Goal: Information Seeking & Learning: Find specific fact

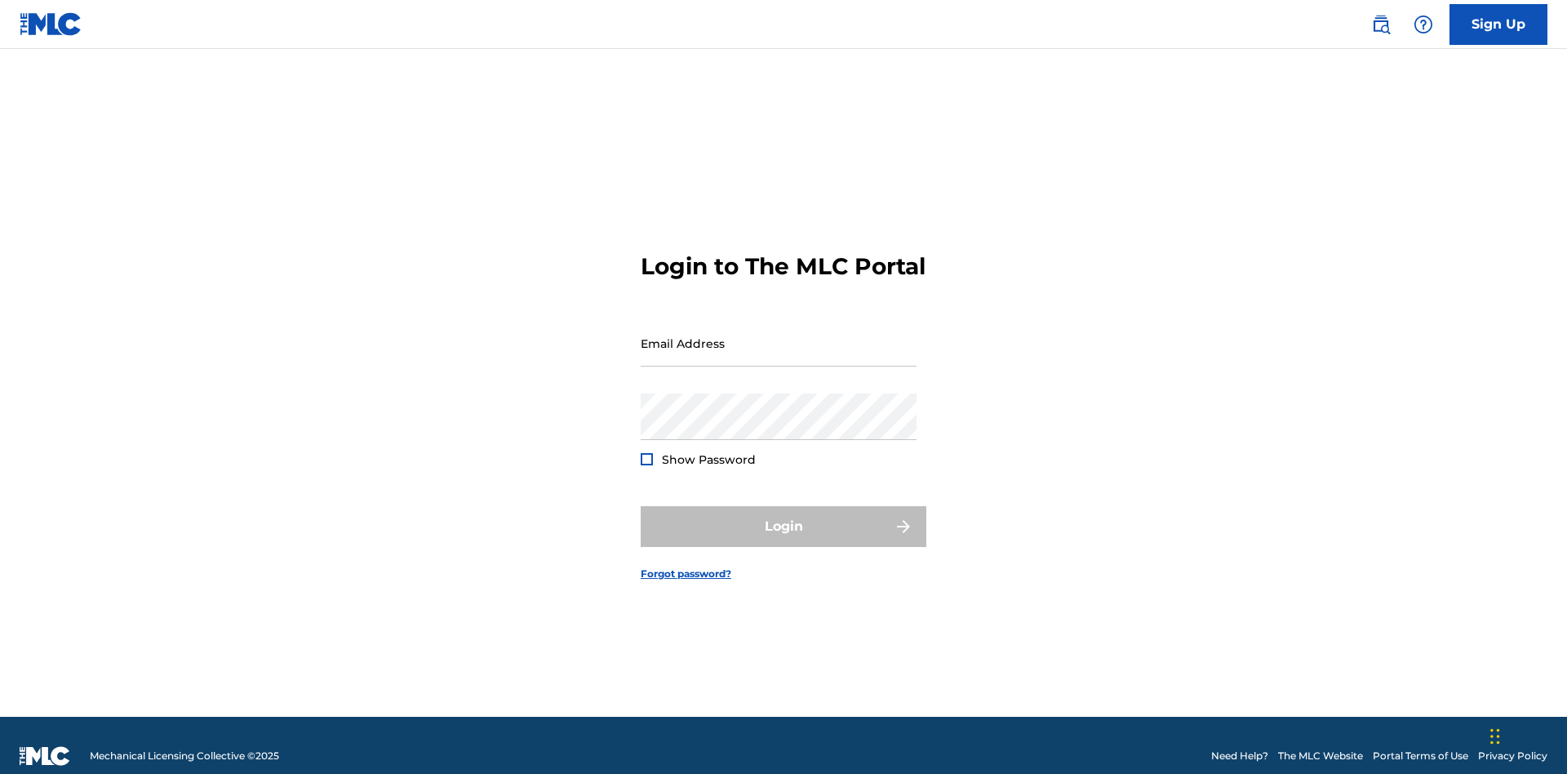
scroll to position [21, 0]
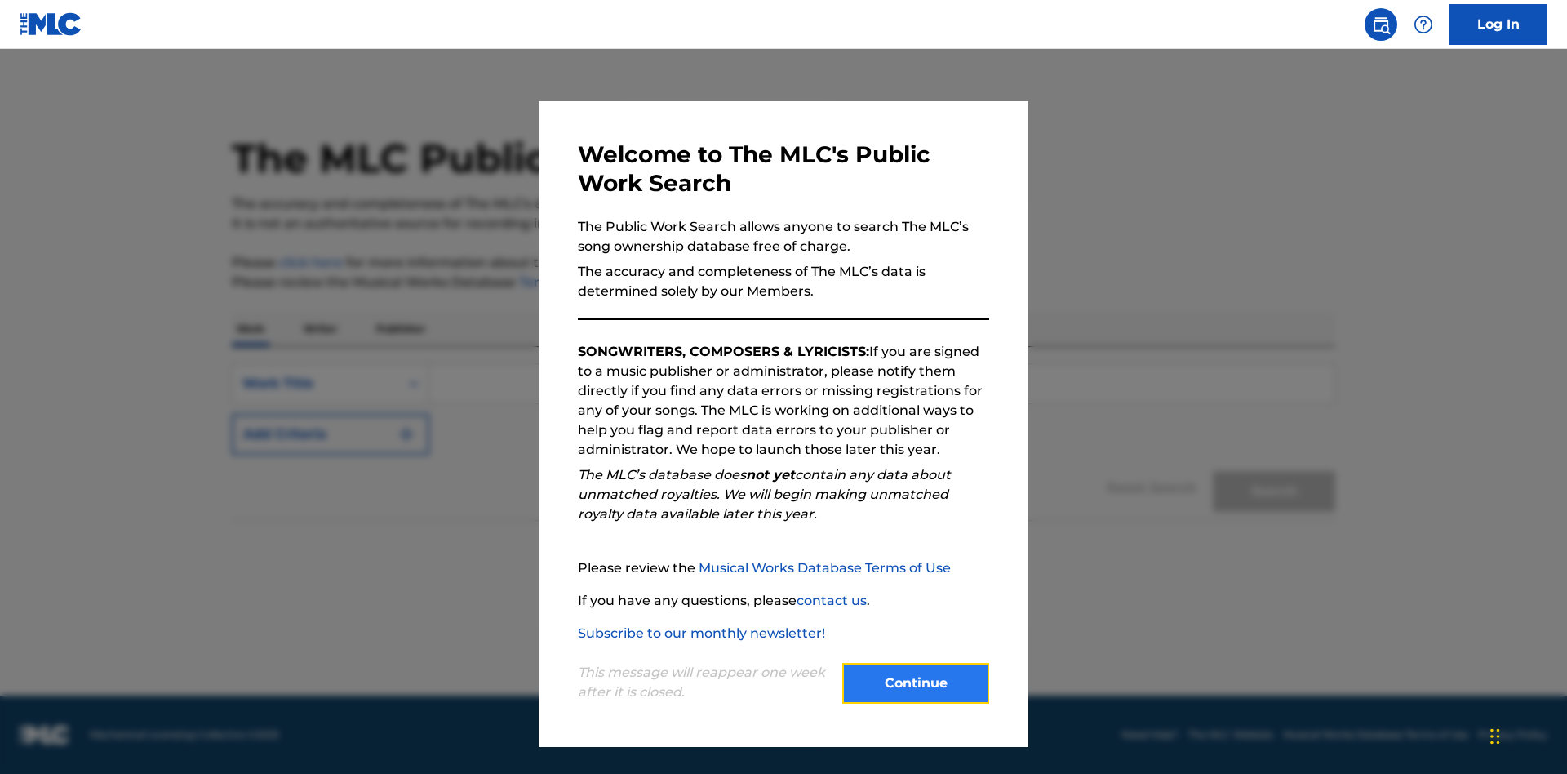
click at [916, 683] on button "Continue" at bounding box center [915, 683] width 147 height 41
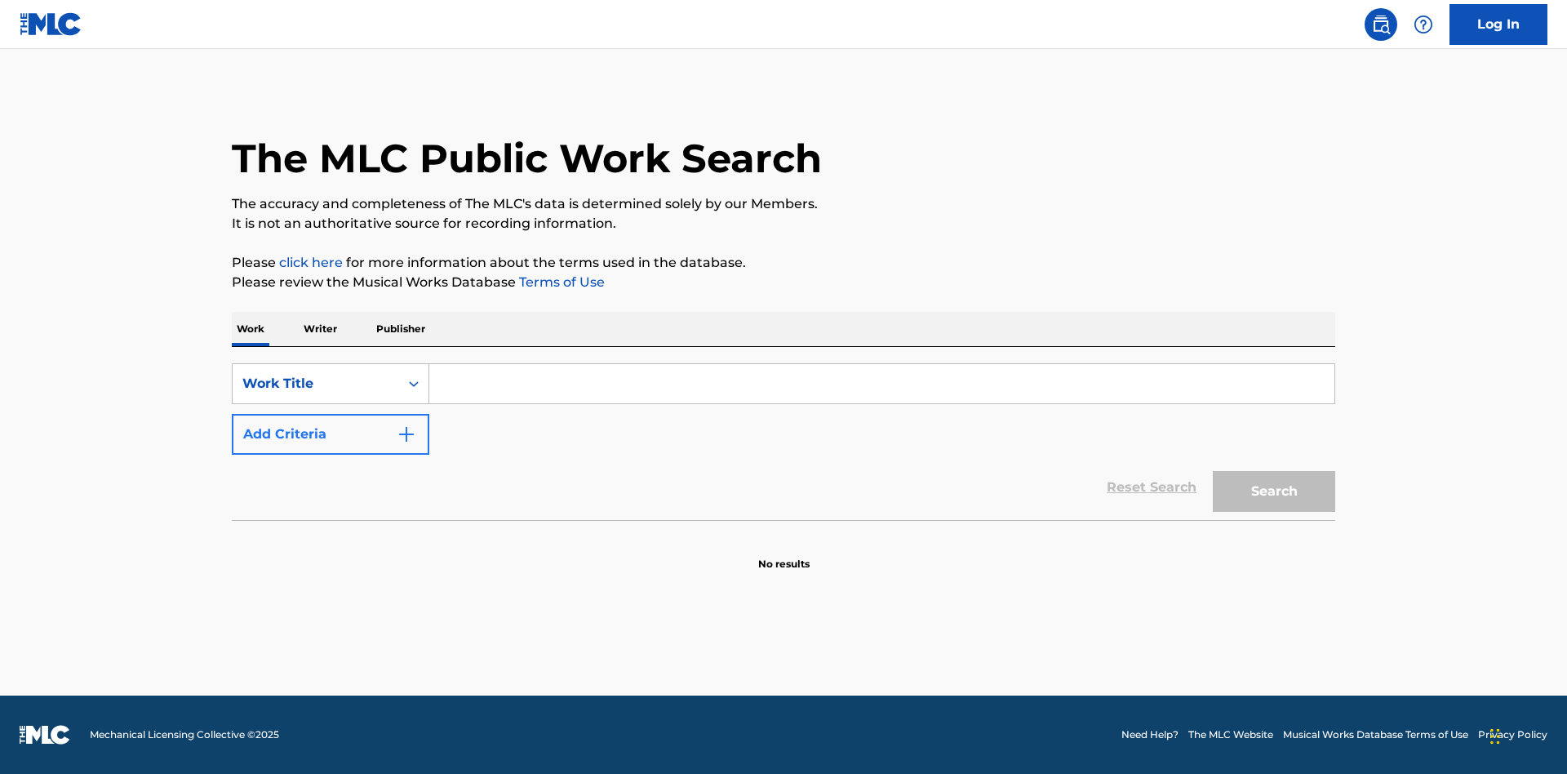
click at [331, 434] on button "Add Criteria" at bounding box center [331, 434] width 198 height 41
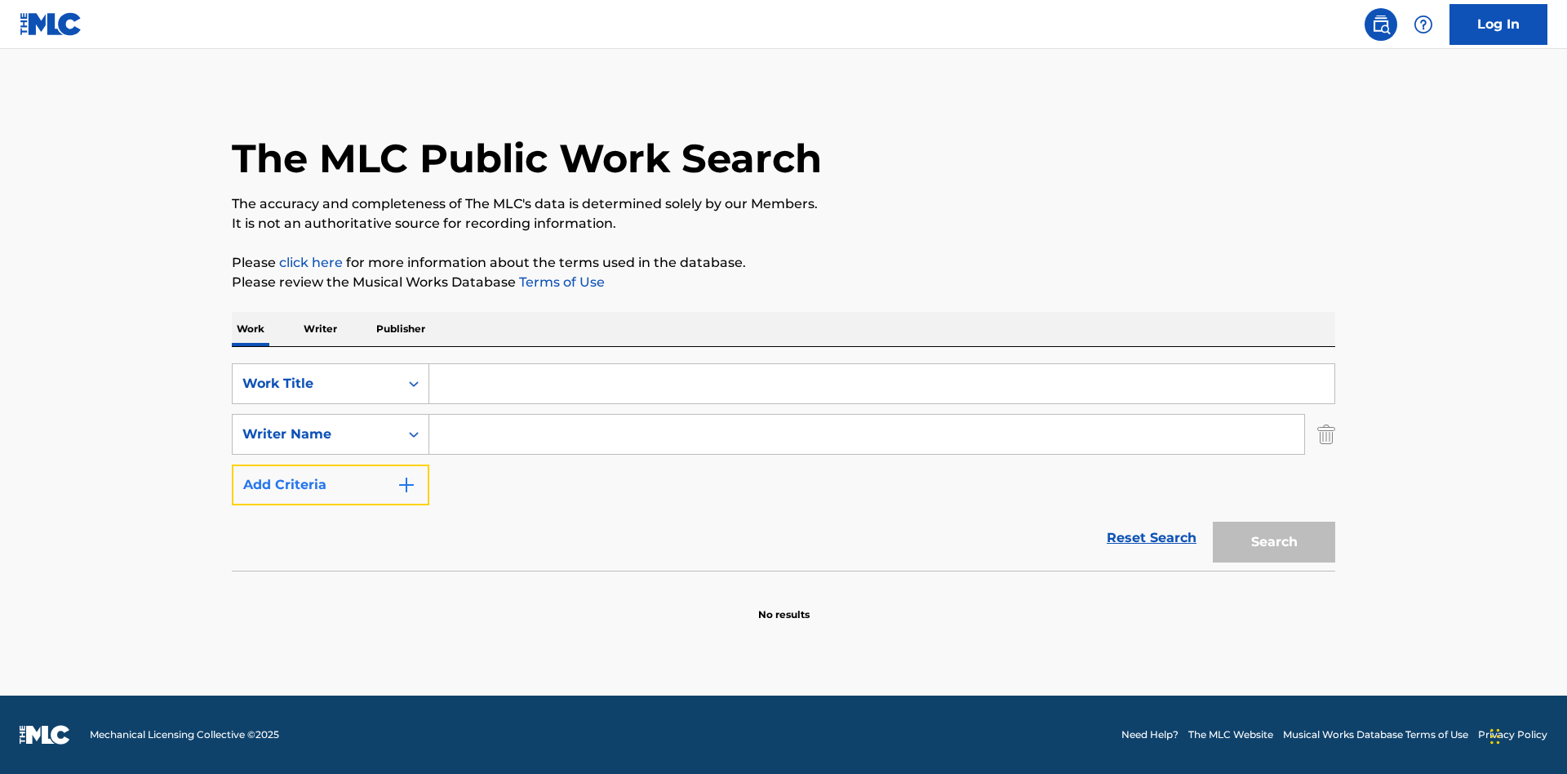
click at [331, 485] on button "Add Criteria" at bounding box center [331, 484] width 198 height 41
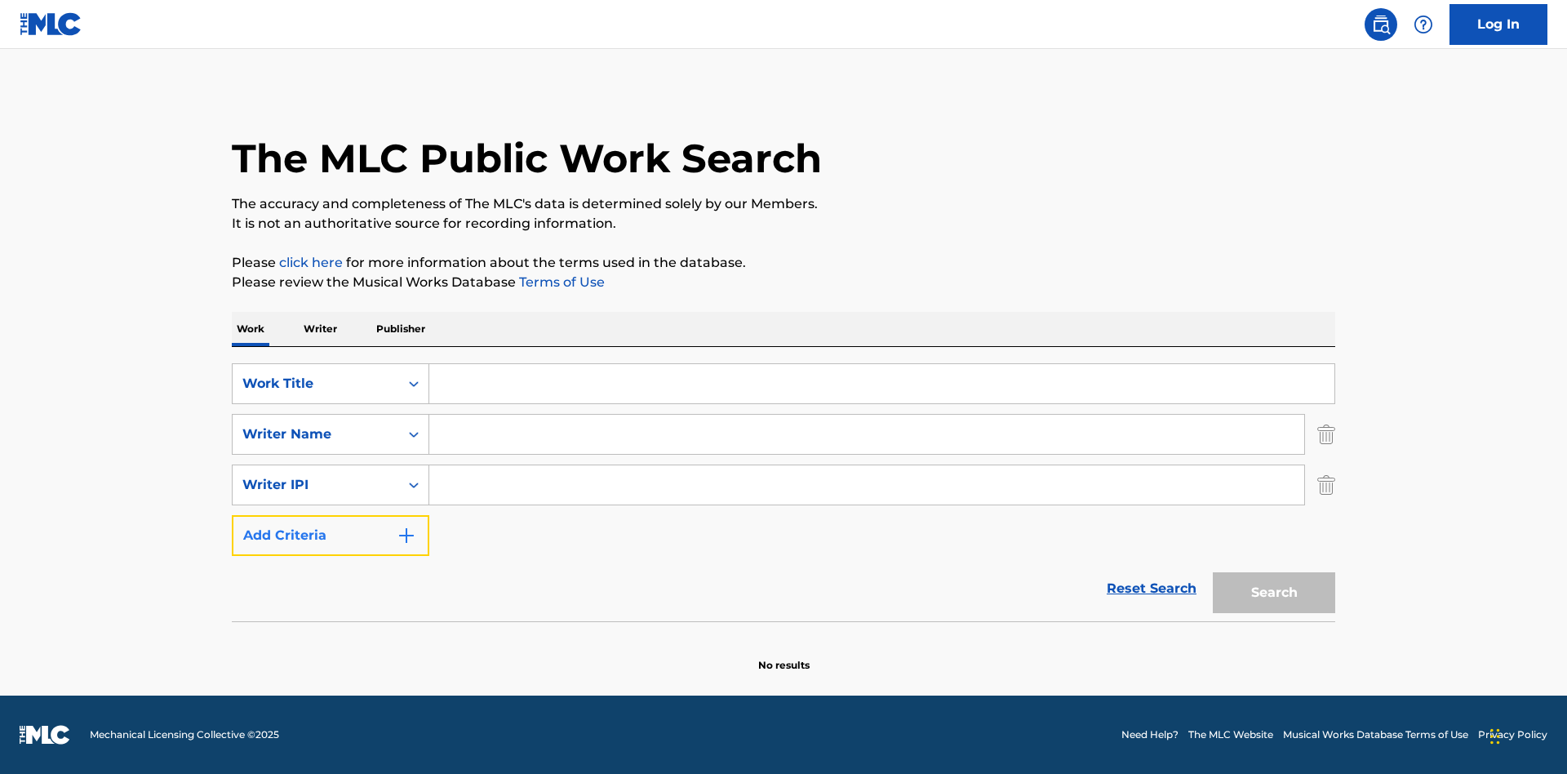
click at [331, 535] on button "Add Criteria" at bounding box center [331, 535] width 198 height 41
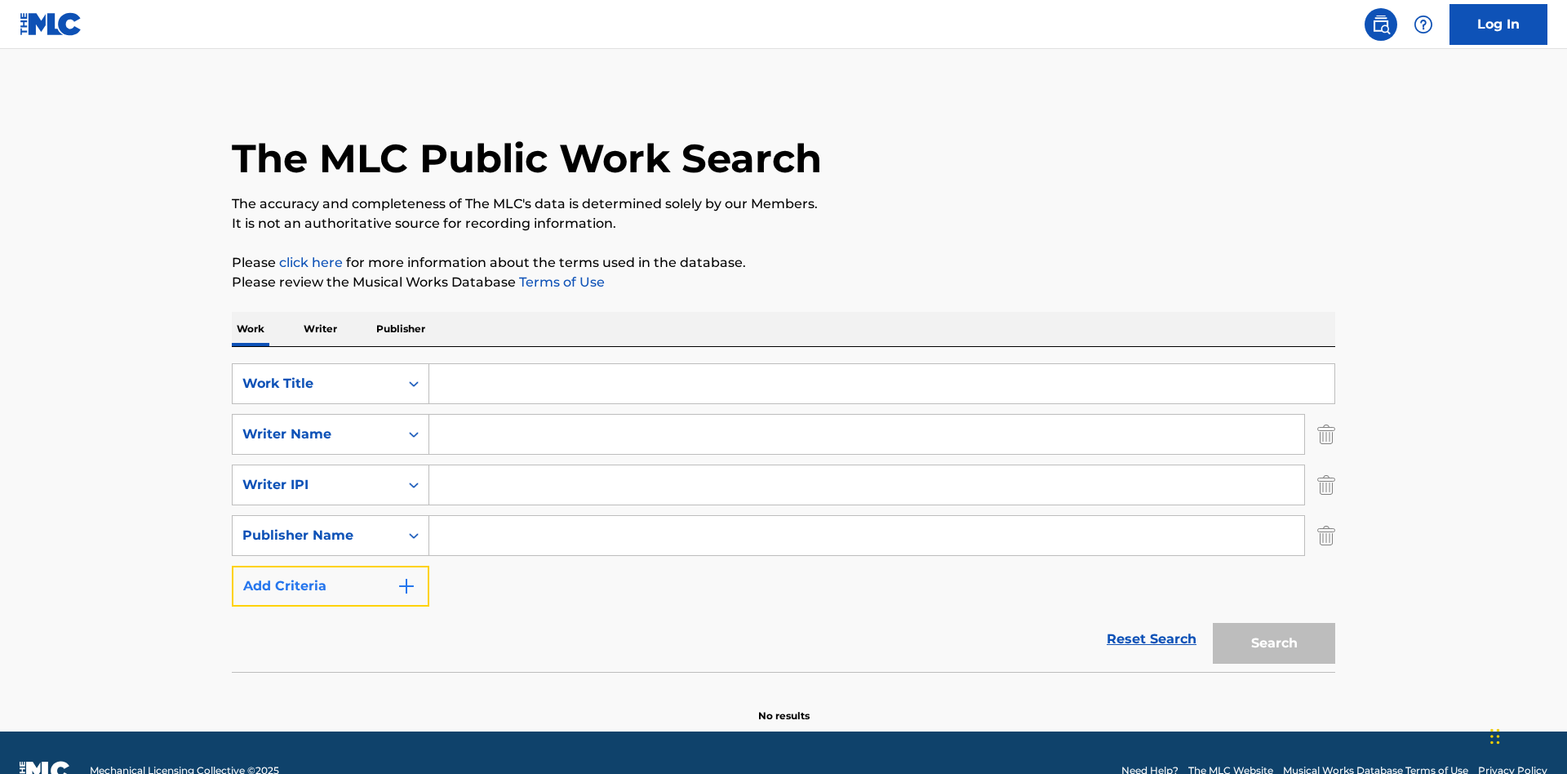
scroll to position [36, 0]
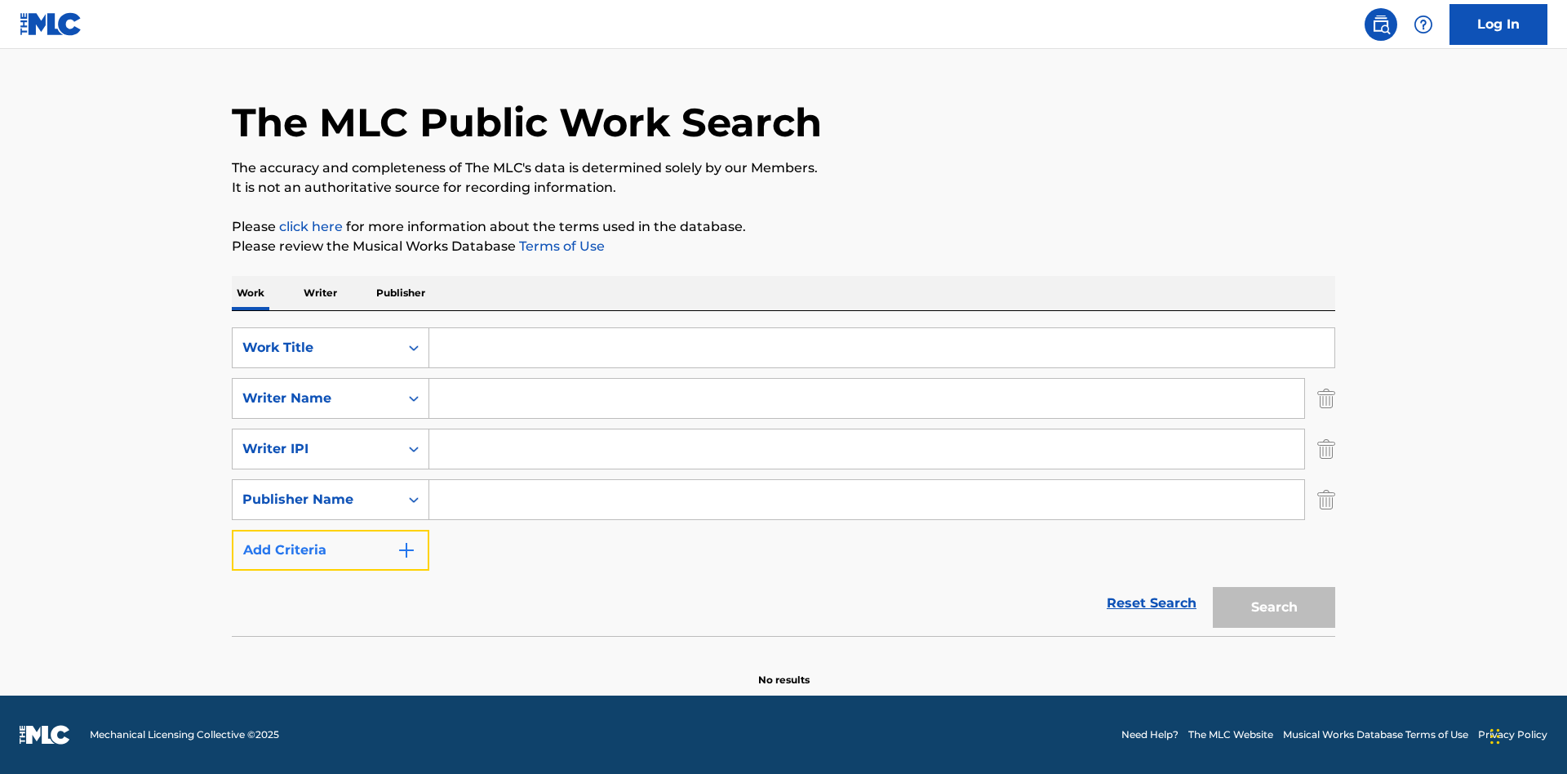
click at [331, 550] on button "Add Criteria" at bounding box center [331, 550] width 198 height 41
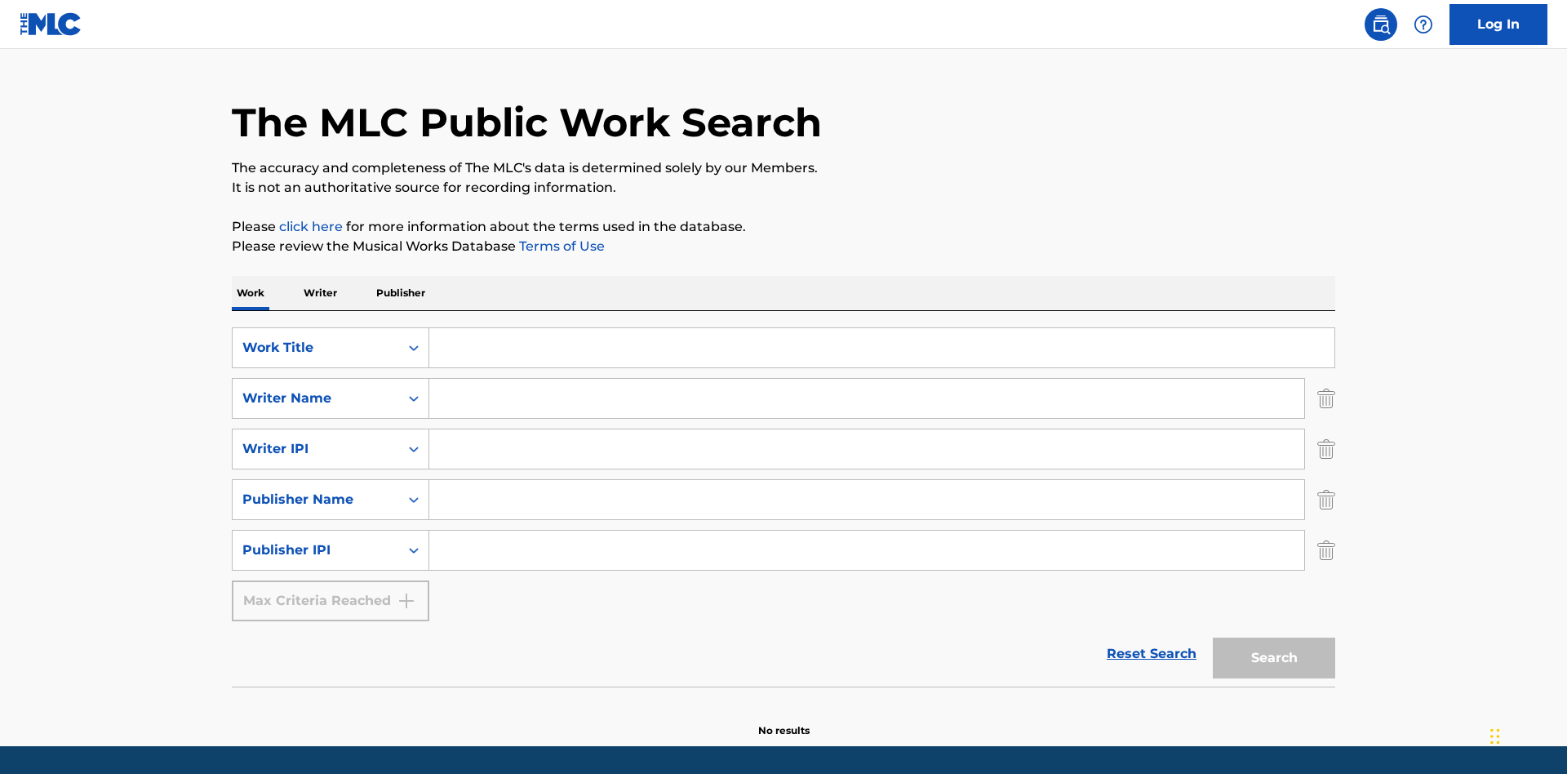
scroll to position [87, 0]
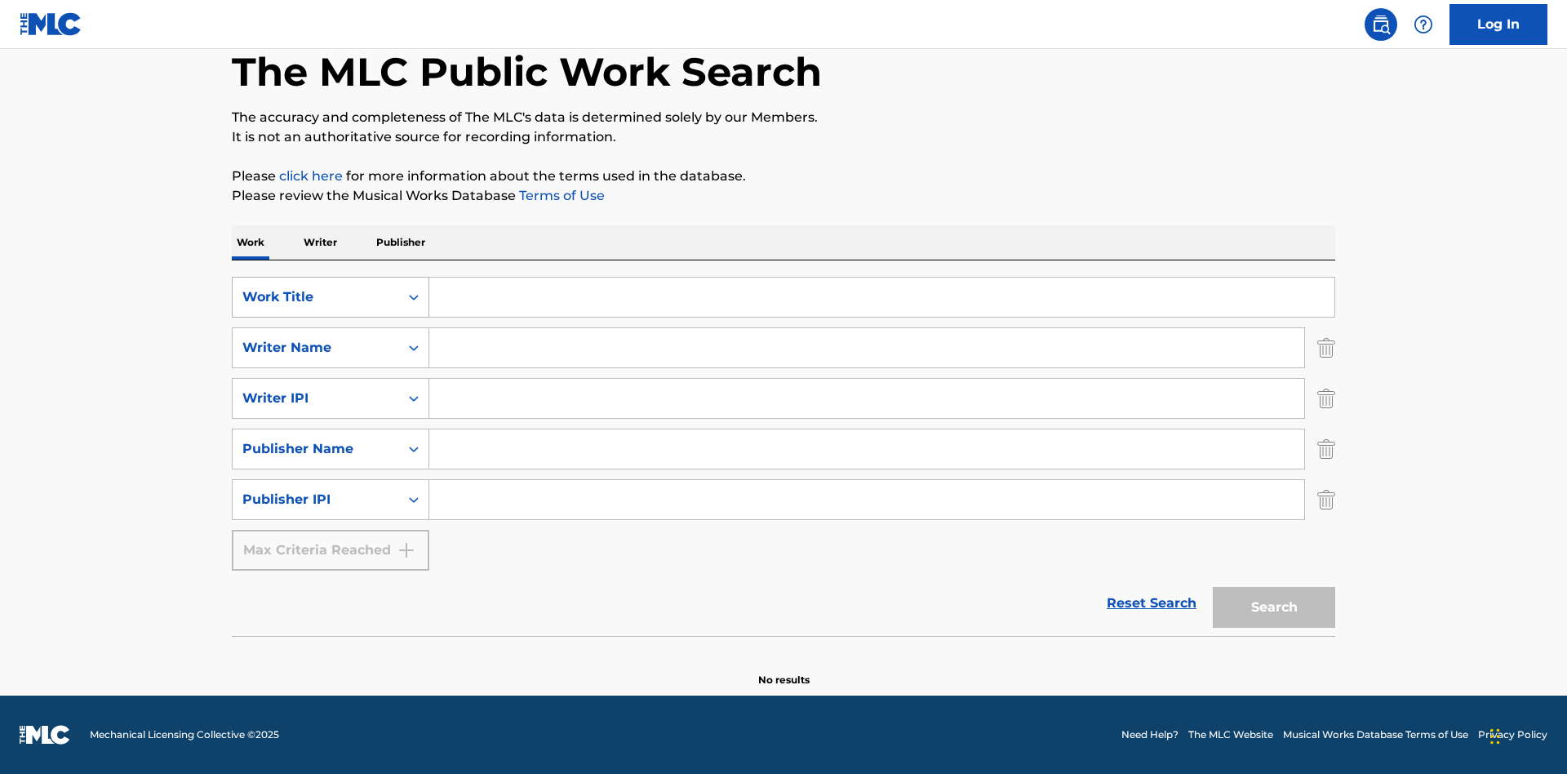
click at [316, 297] on div "Work Title" at bounding box center [315, 297] width 147 height 20
click at [331, 338] on div "ISWC" at bounding box center [331, 337] width 196 height 41
click at [316, 348] on div "Writer Name" at bounding box center [315, 348] width 147 height 20
click at [331, 388] on div "MLC Publisher Number" at bounding box center [331, 388] width 196 height 41
click at [316, 398] on div "Writer IPI" at bounding box center [315, 398] width 147 height 20
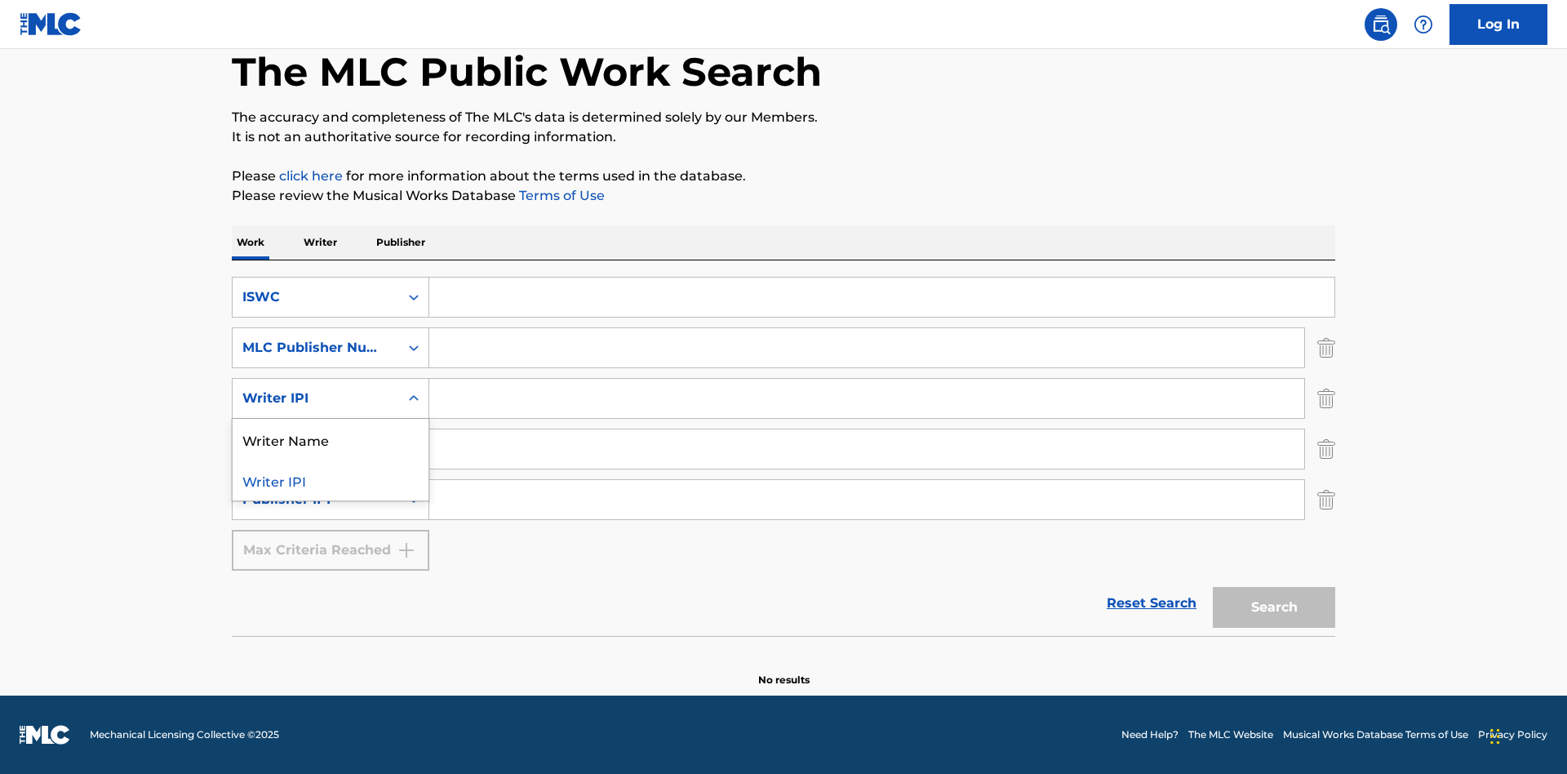
click at [331, 439] on div "Writer Name" at bounding box center [331, 439] width 196 height 41
click at [316, 449] on div "Publisher Name" at bounding box center [315, 449] width 147 height 20
click at [331, 490] on div "Writer IPI" at bounding box center [331, 489] width 196 height 41
click at [316, 499] on div "Publisher IPI" at bounding box center [315, 500] width 147 height 20
click at [331, 540] on div "Publisher Name" at bounding box center [331, 540] width 196 height 41
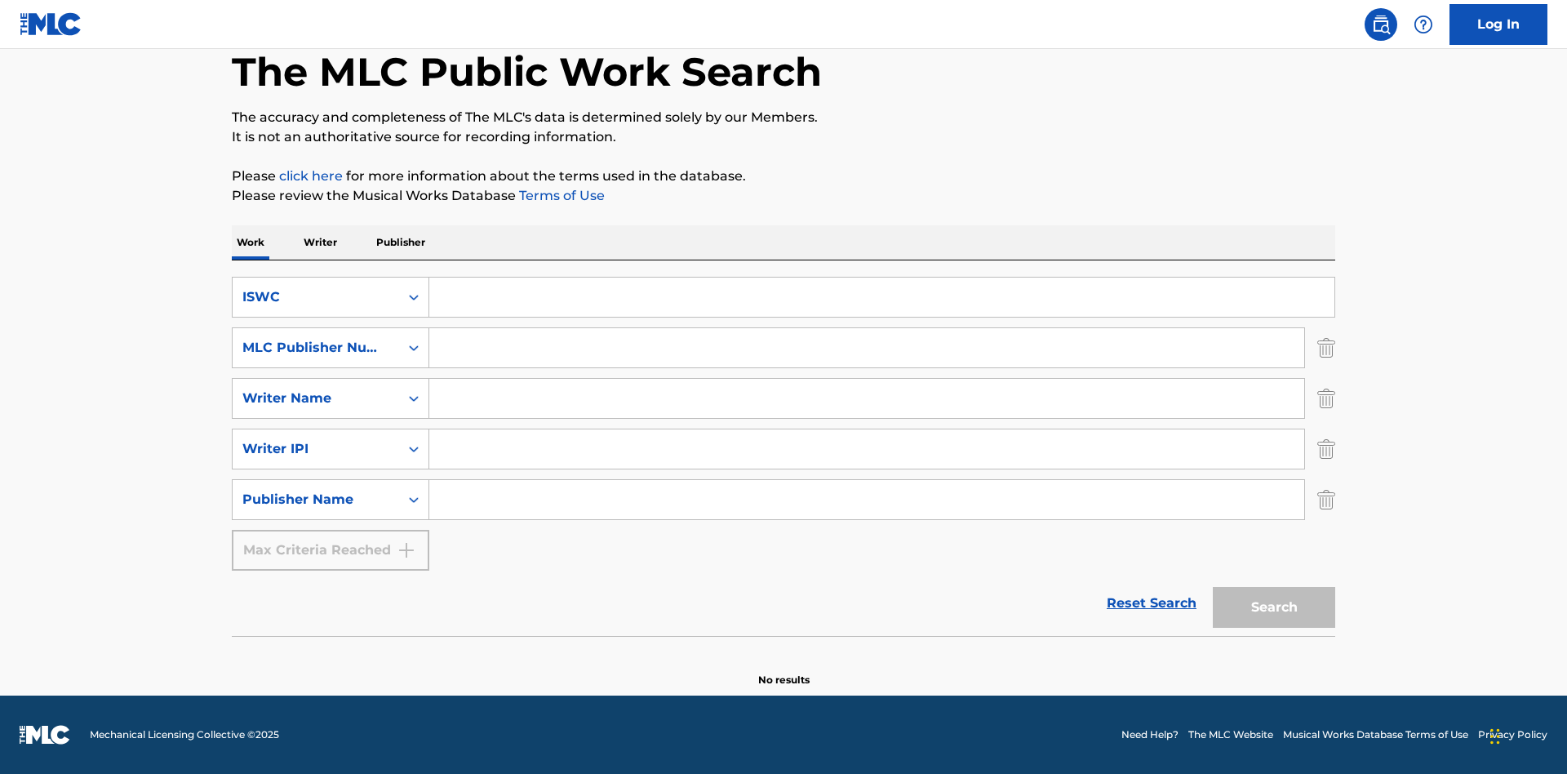
click at [881, 297] on input "Search Form" at bounding box center [881, 296] width 905 height 39
type input "T-917.105.8"
click at [867, 348] on input "Search Form" at bounding box center [866, 347] width 875 height 39
type input "P06967"
click at [867, 398] on input "Search Form" at bounding box center [866, 398] width 875 height 39
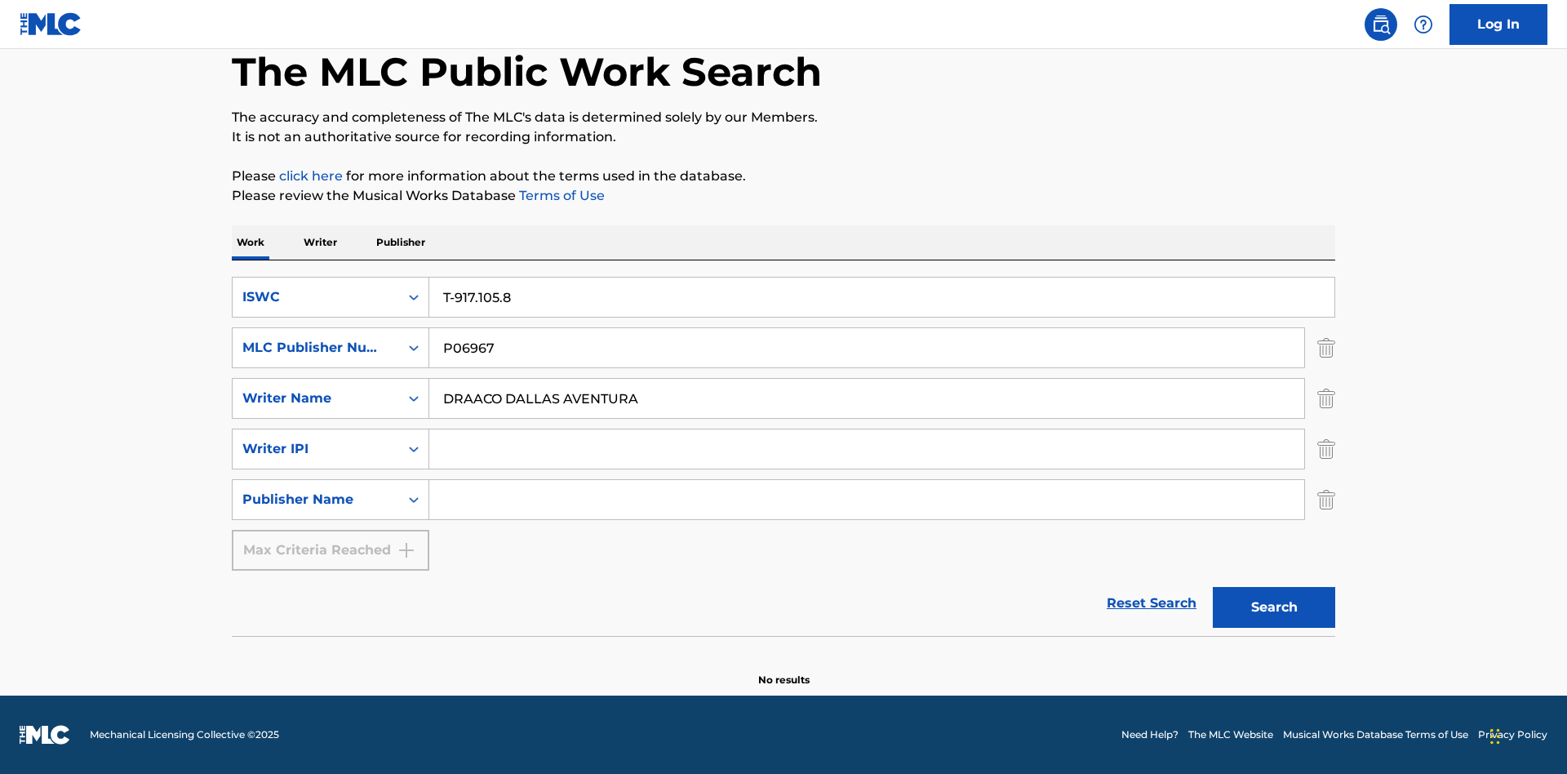
type input "DRAACO DALLAS AVENTURA"
click at [867, 449] on input "Search Form" at bounding box center [866, 448] width 875 height 39
type input "00766422818"
click at [867, 499] on input "Search Form" at bounding box center [866, 499] width 875 height 39
type input "DRAACO AVENTURA PUB DESIGNEE"
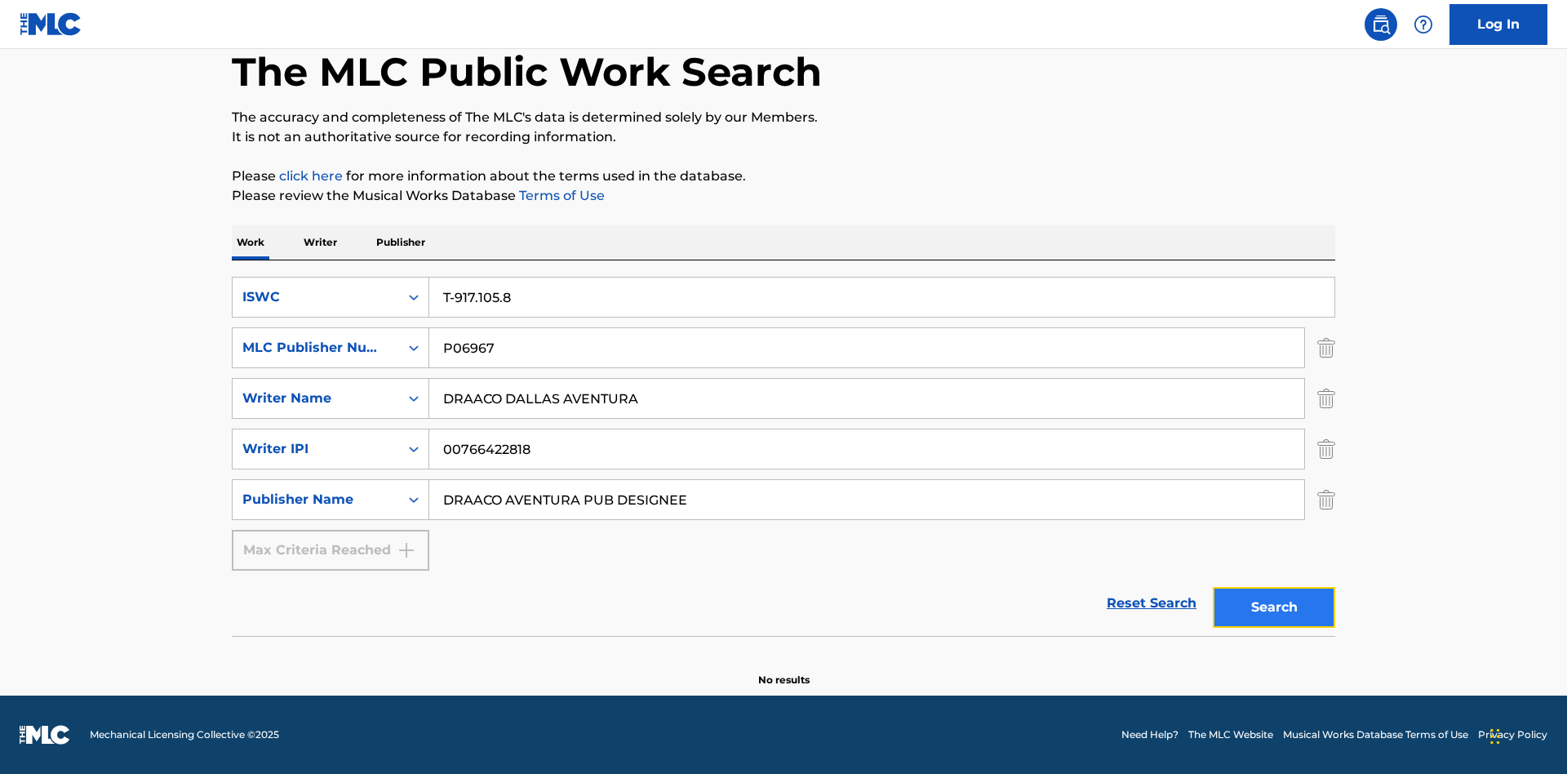
click at [1274, 607] on button "Search" at bounding box center [1274, 607] width 122 height 41
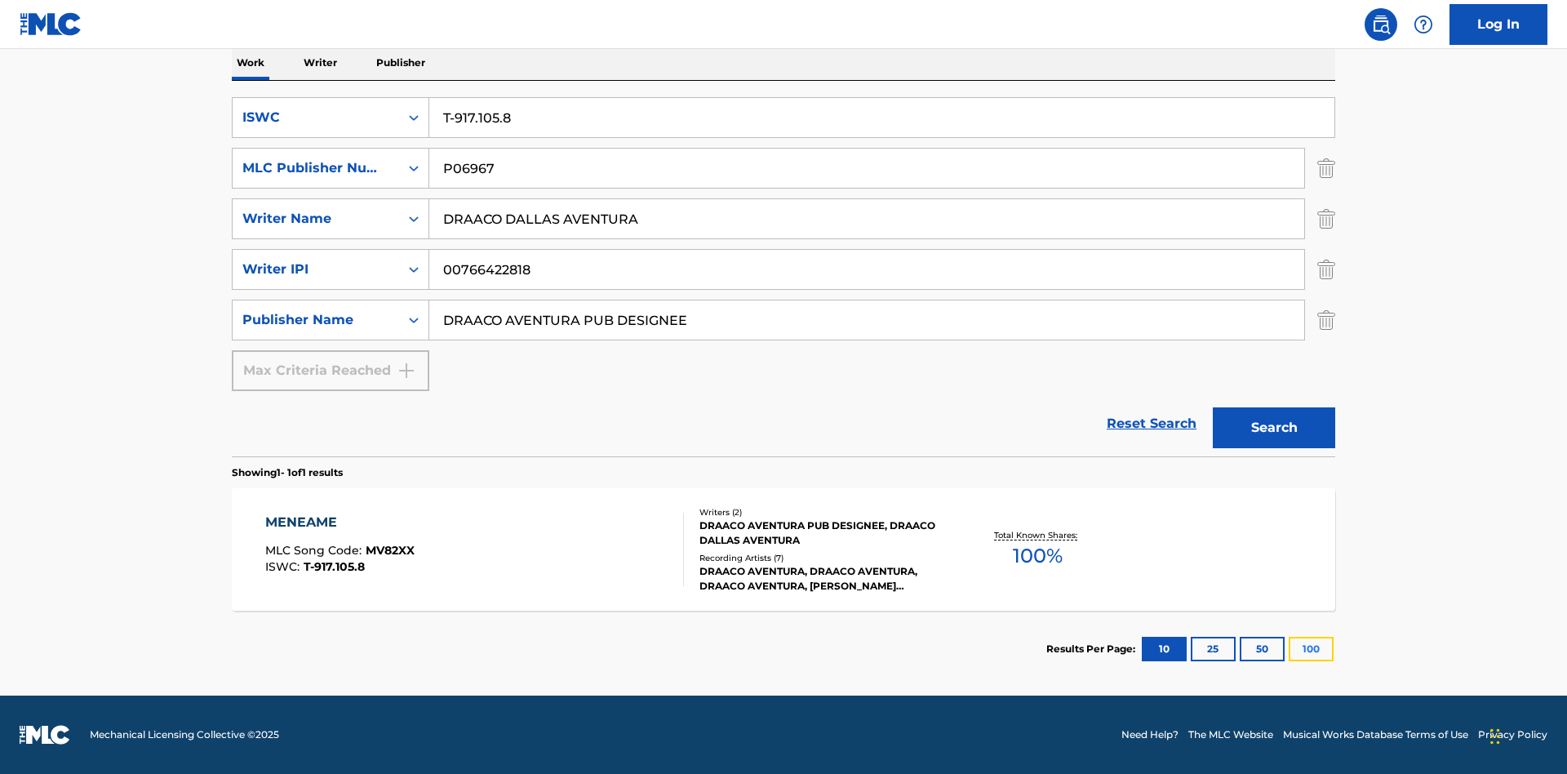
click at [1289, 649] on button "100" at bounding box center [1311, 649] width 45 height 24
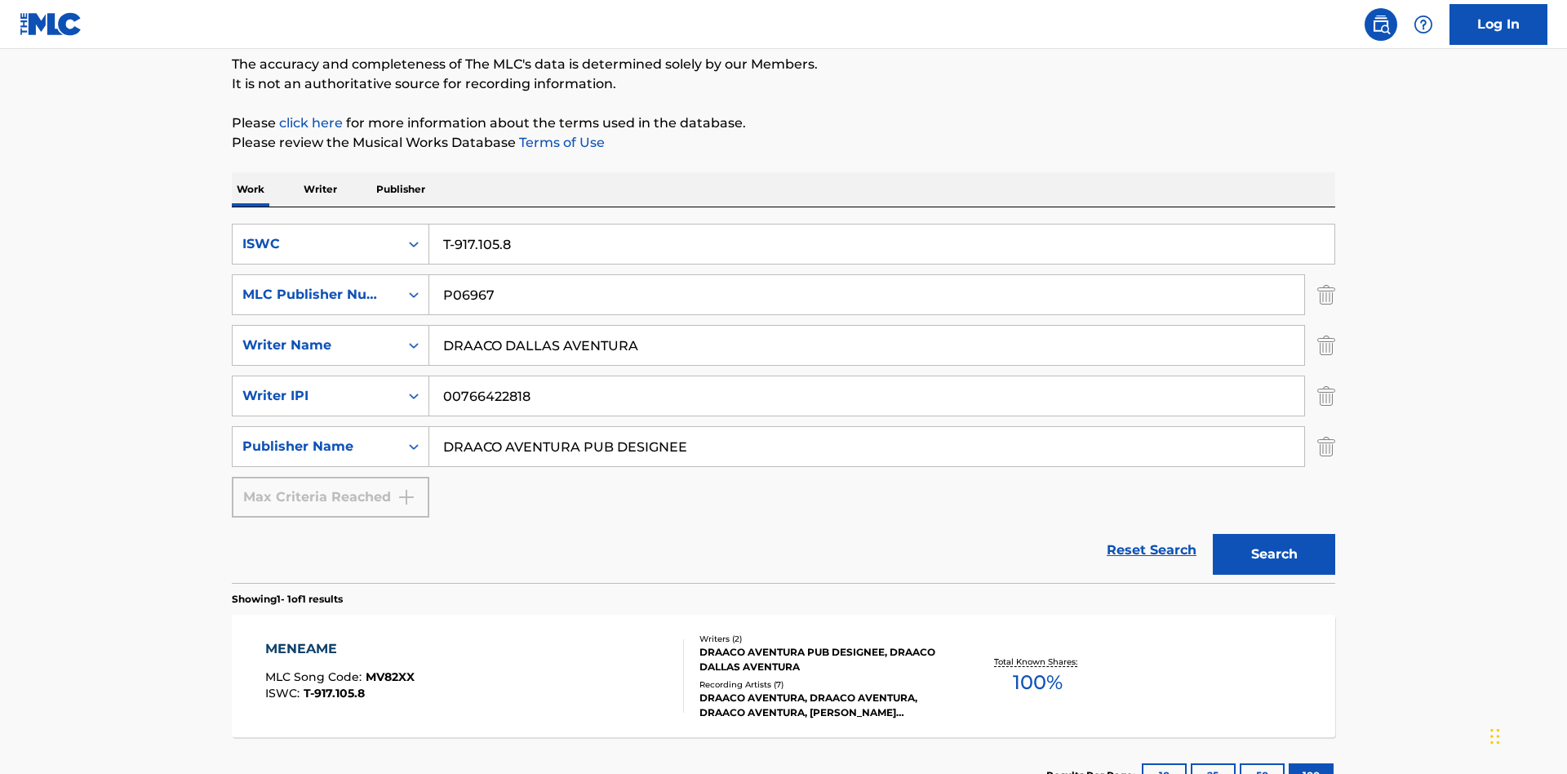
scroll to position [266, 0]
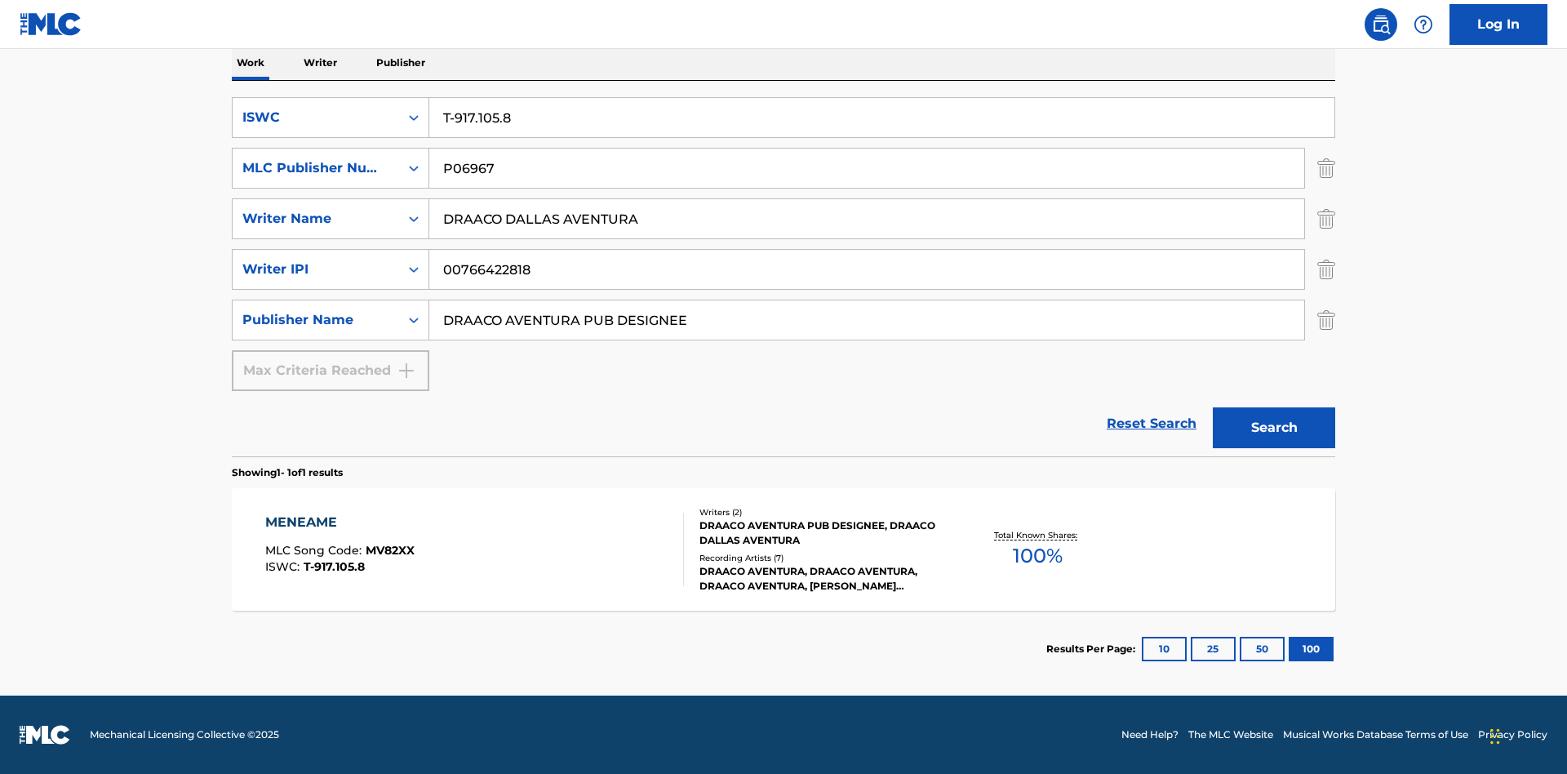
click at [339, 522] on div "MENEAME" at bounding box center [339, 523] width 149 height 20
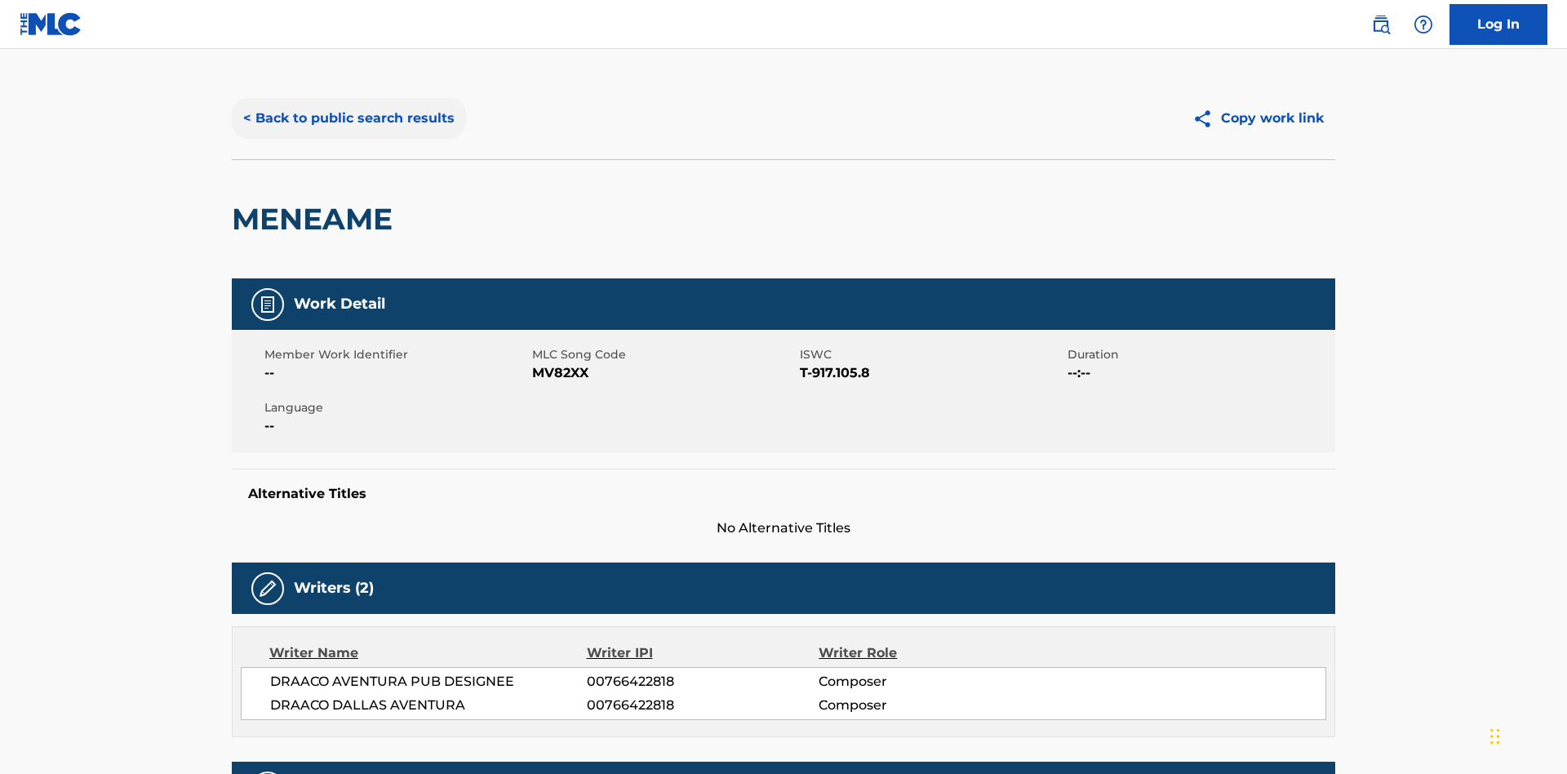
click at [347, 118] on button "< Back to public search results" at bounding box center [349, 118] width 234 height 41
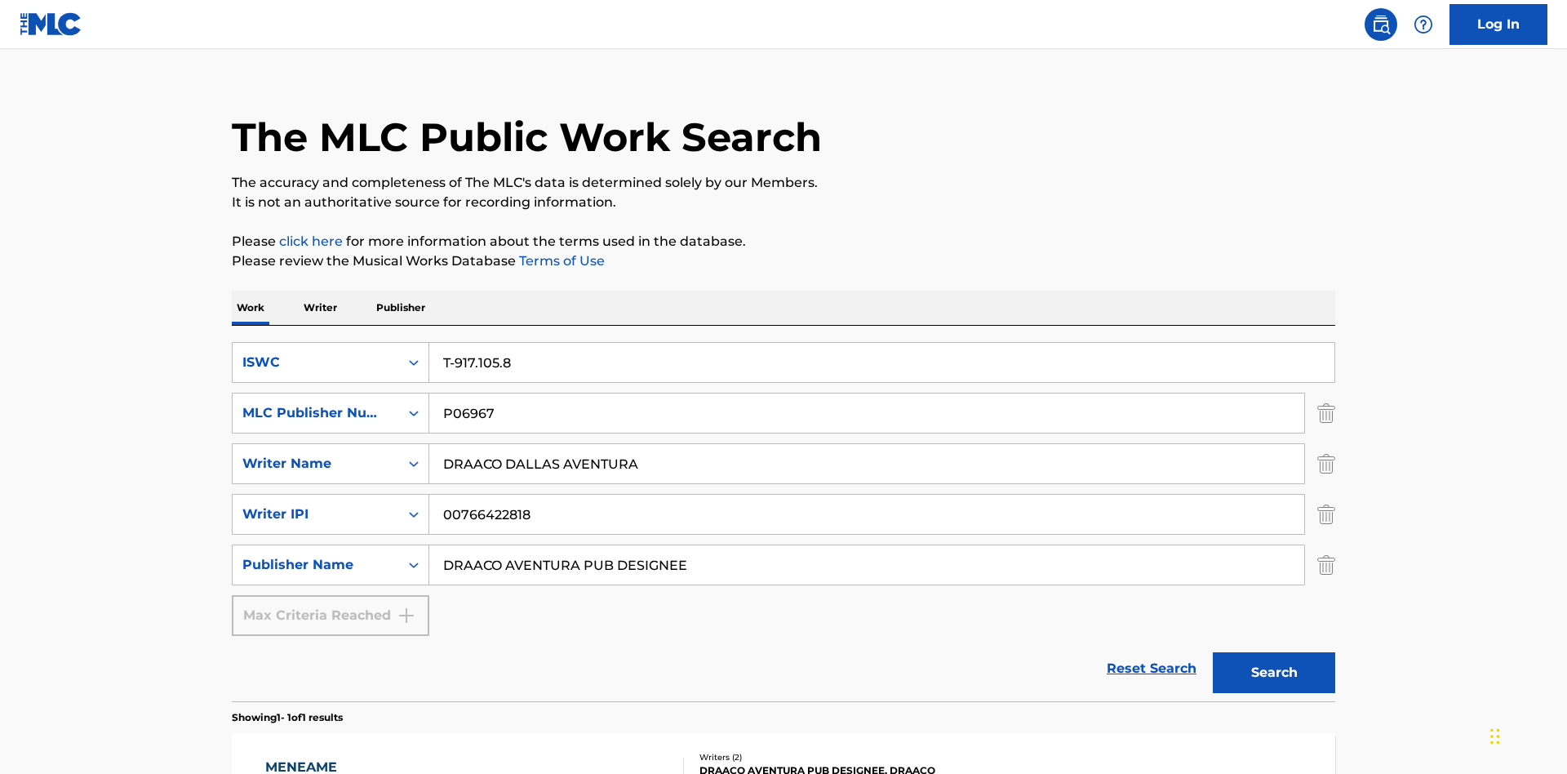
scroll to position [266, 0]
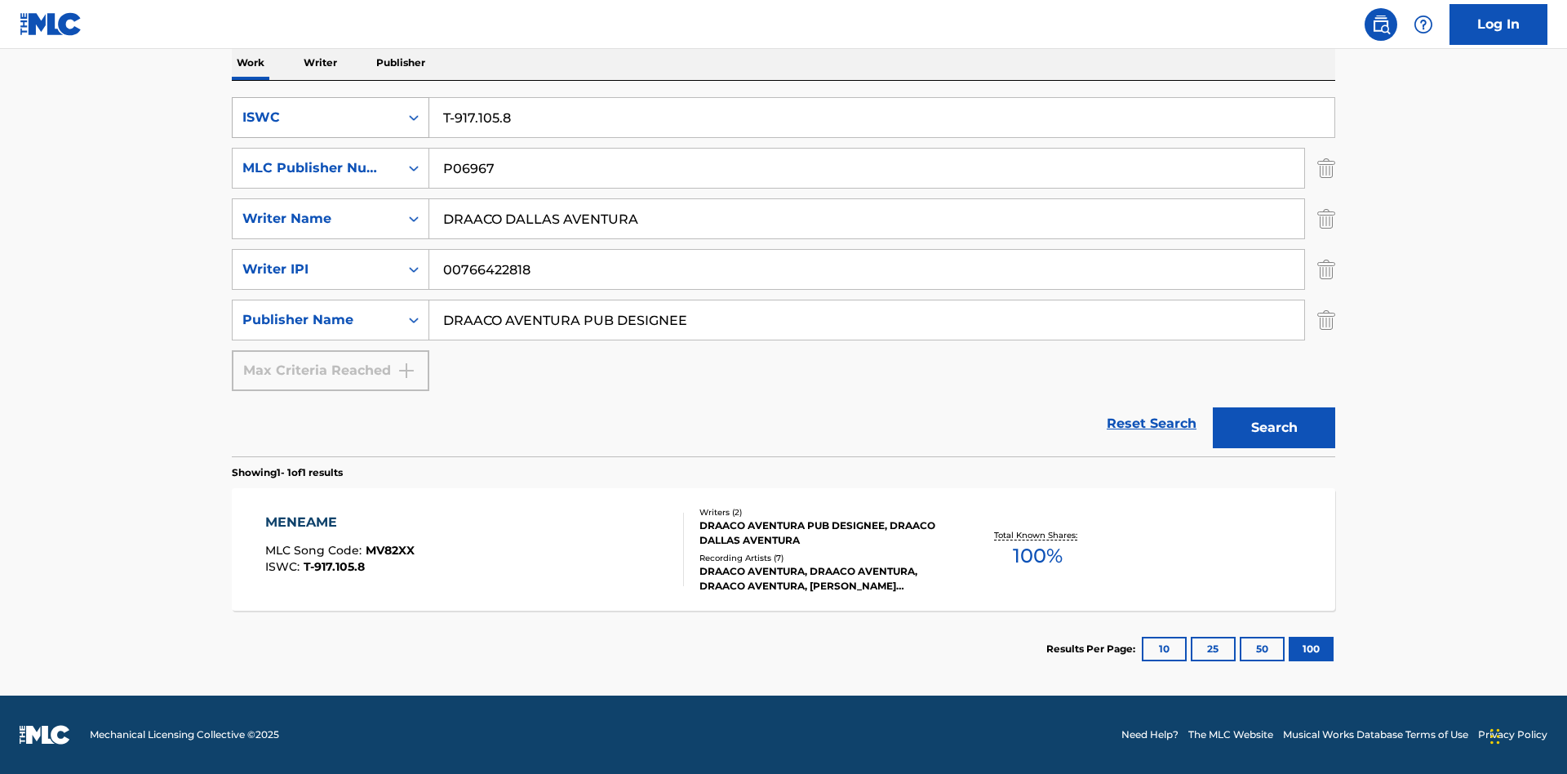
click at [316, 118] on div "ISWC" at bounding box center [315, 118] width 147 height 20
click at [331, 199] on div "MLC Song Code" at bounding box center [331, 199] width 196 height 41
click at [316, 168] on div "MLC Publisher Number" at bounding box center [315, 168] width 147 height 20
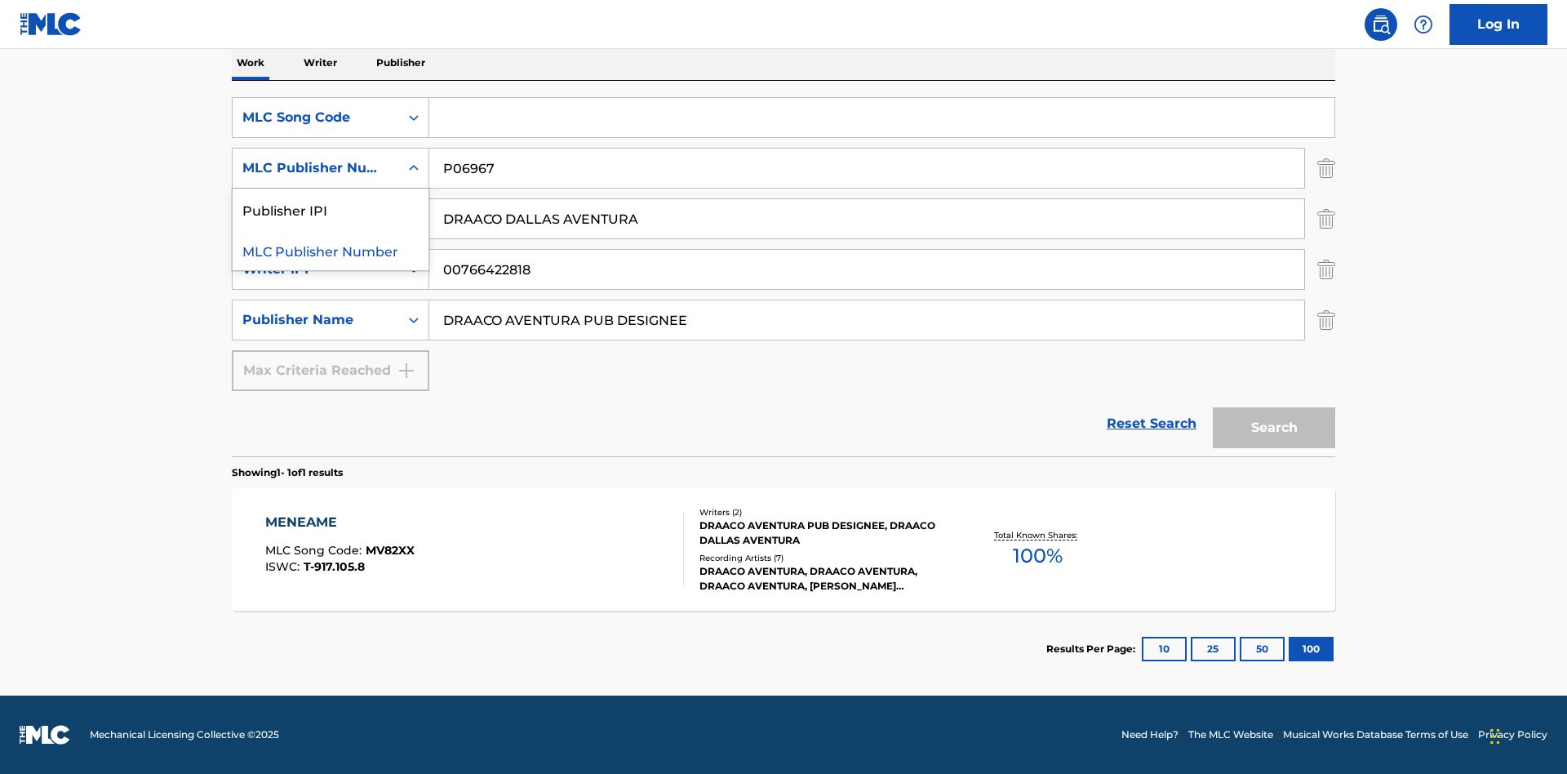
click at [331, 209] on div "Publisher IPI" at bounding box center [331, 209] width 196 height 41
click at [881, 118] on input "Search Form" at bounding box center [881, 117] width 905 height 39
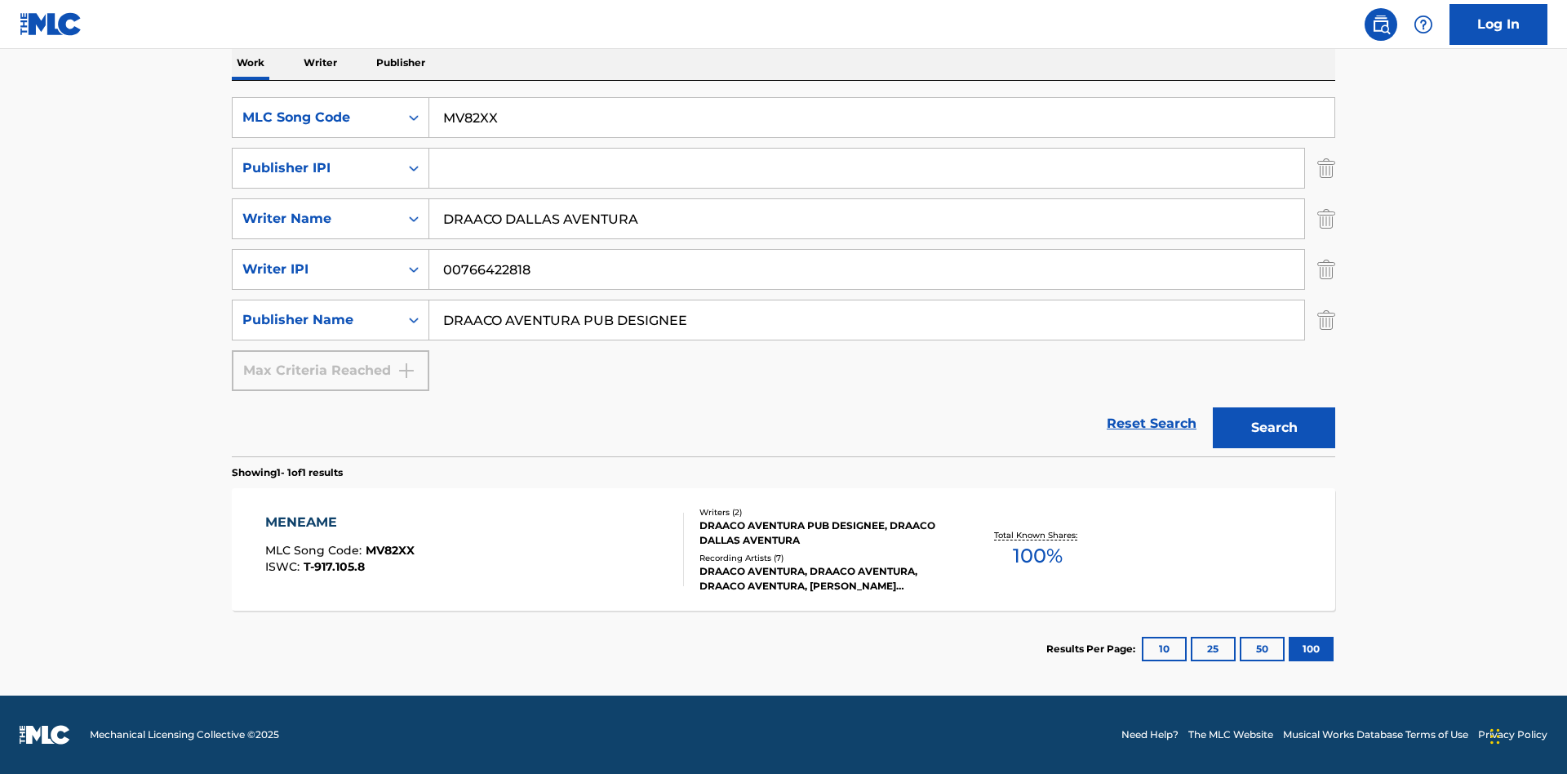
type input "MV82XX"
click at [867, 168] on input "Search Form" at bounding box center [866, 168] width 875 height 39
type input "00766422818"
click at [1274, 428] on button "Search" at bounding box center [1274, 427] width 122 height 41
click at [339, 522] on div "MENEAME" at bounding box center [339, 523] width 149 height 20
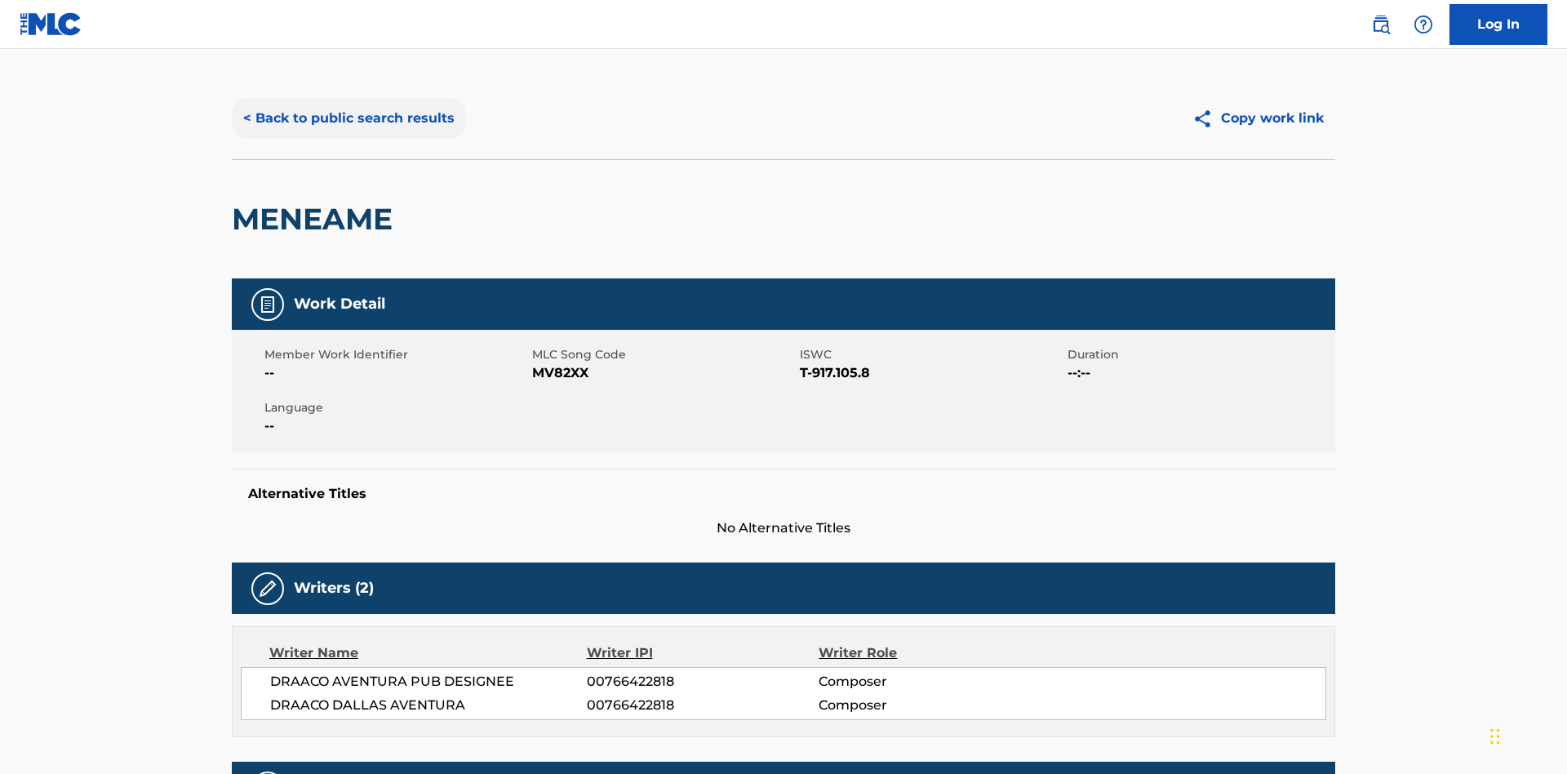
click at [347, 118] on button "< Back to public search results" at bounding box center [349, 118] width 234 height 41
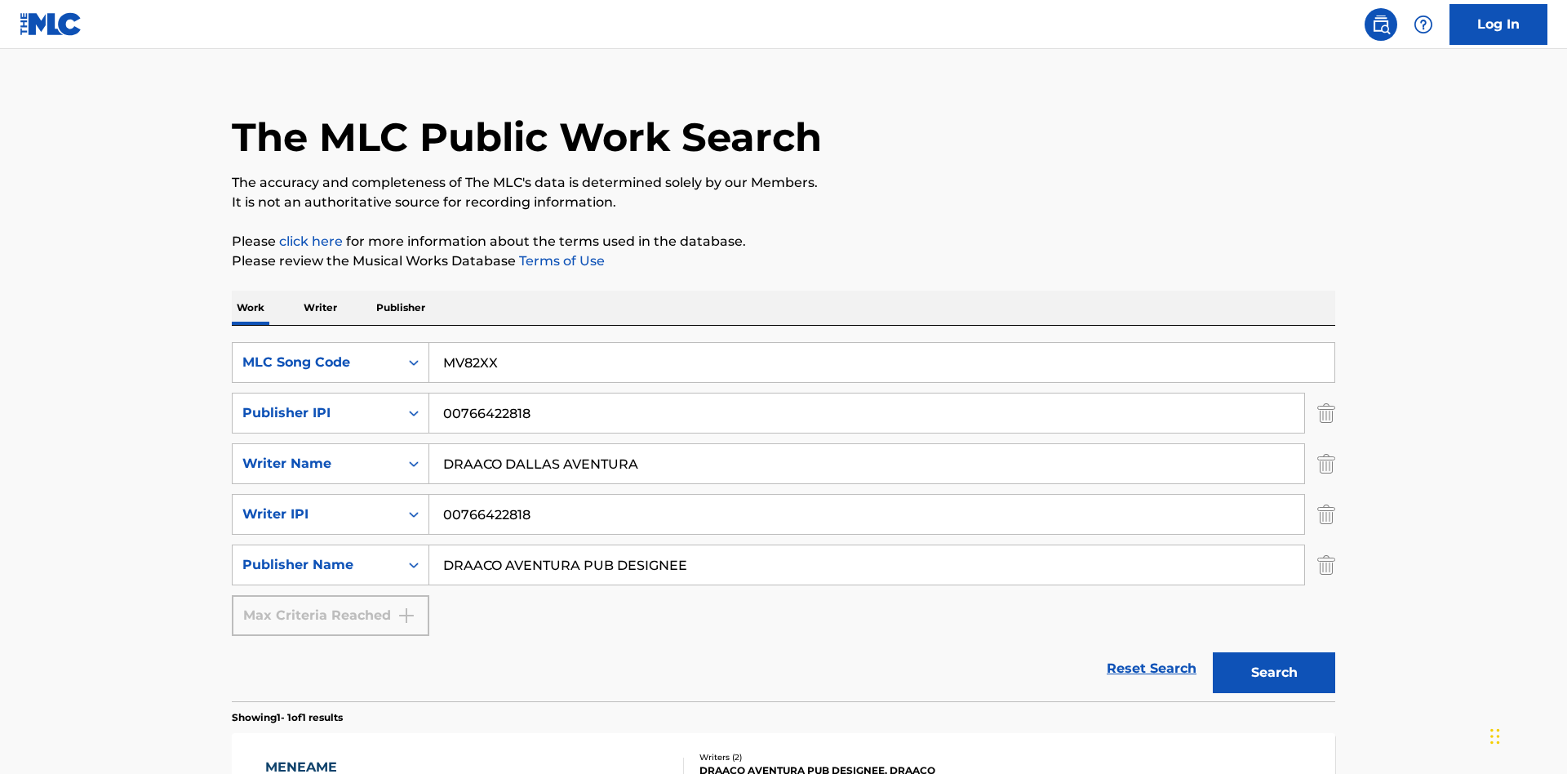
scroll to position [266, 0]
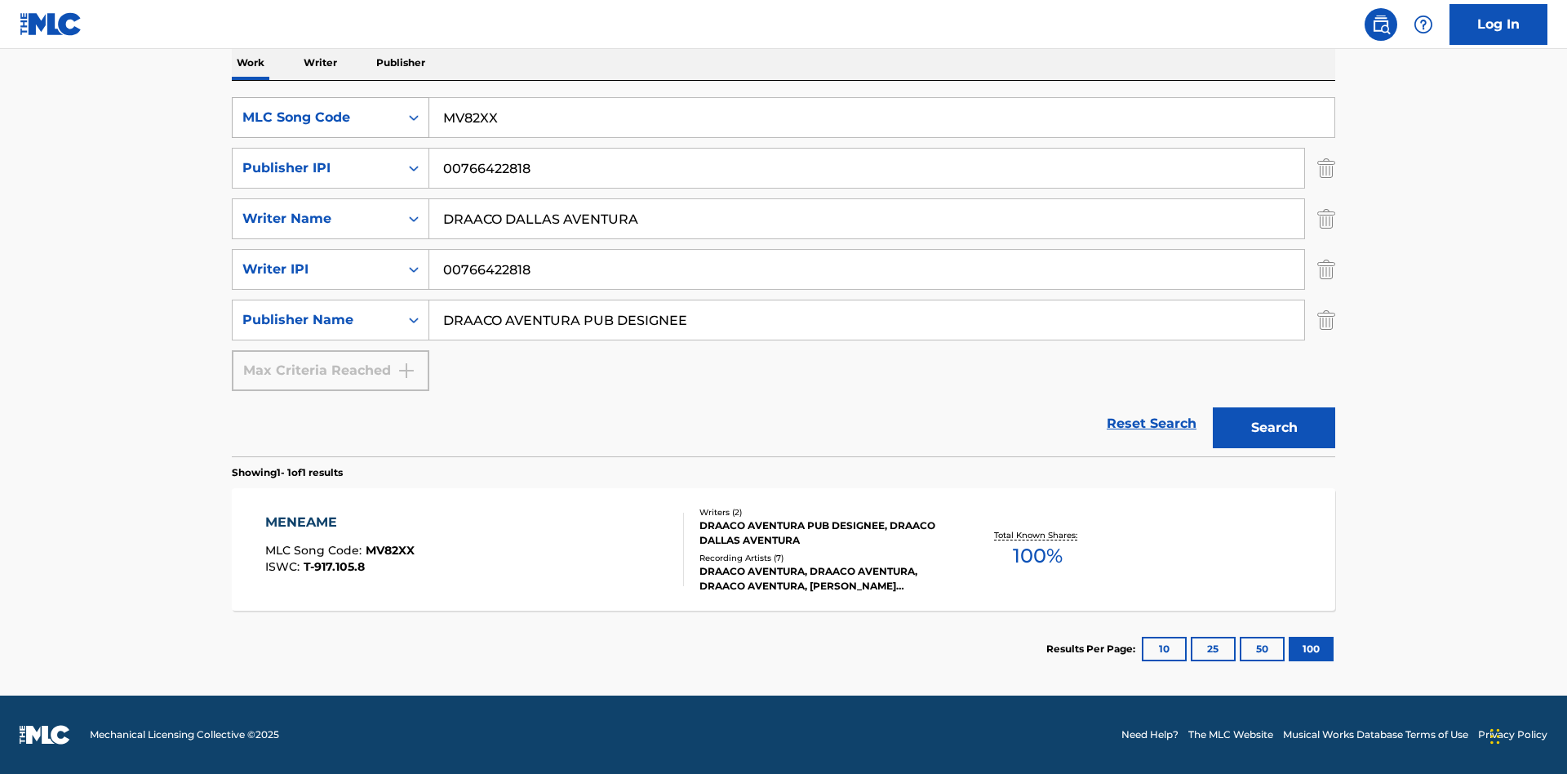
click at [316, 118] on div "MLC Song Code" at bounding box center [315, 118] width 147 height 20
click at [331, 158] on div "Work Title" at bounding box center [331, 158] width 196 height 41
click at [881, 118] on input "Search Form" at bounding box center [881, 117] width 905 height 39
type input "MENEAME"
click at [1274, 428] on button "Search" at bounding box center [1274, 427] width 122 height 41
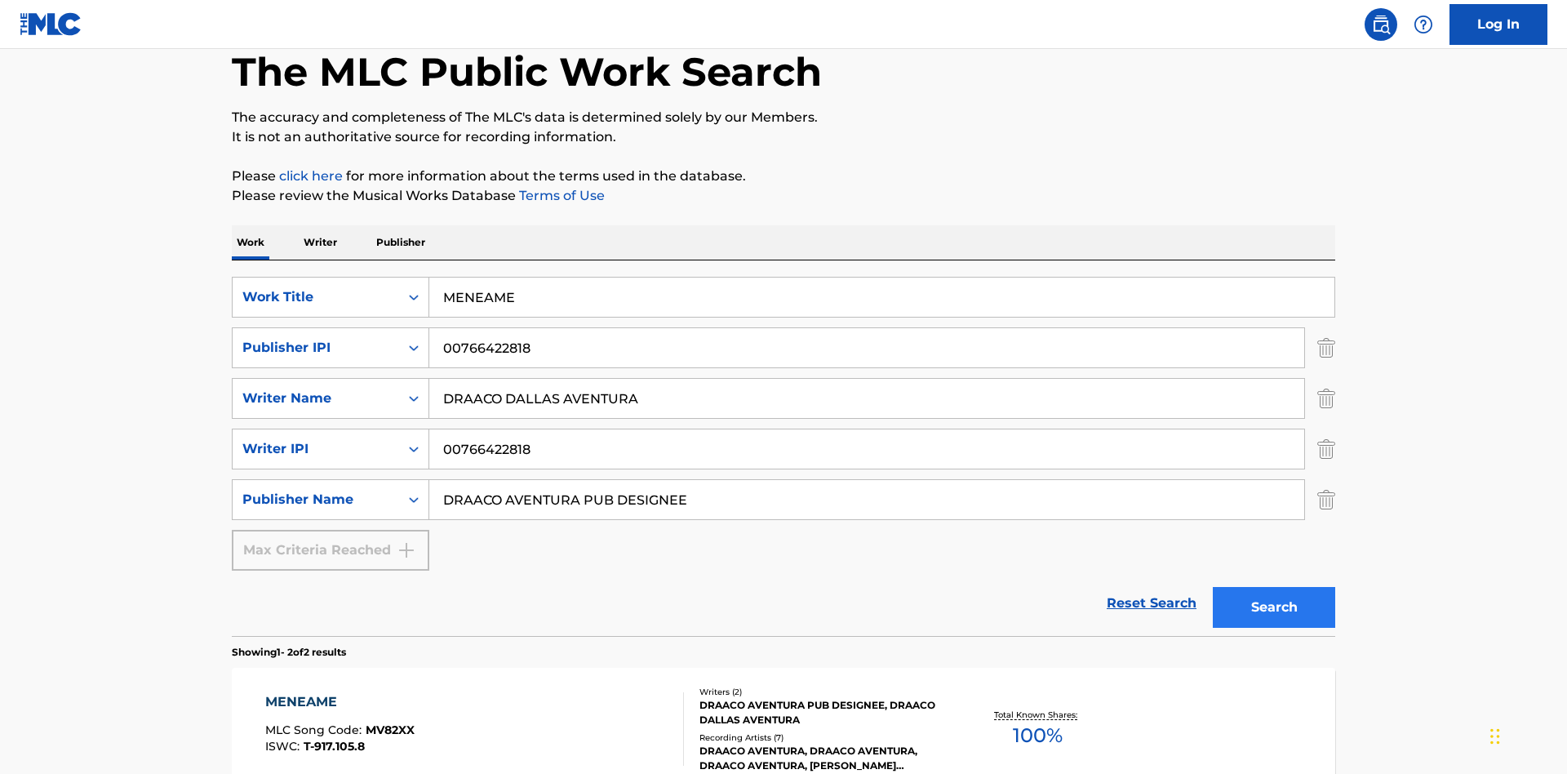
scroll to position [394, 0]
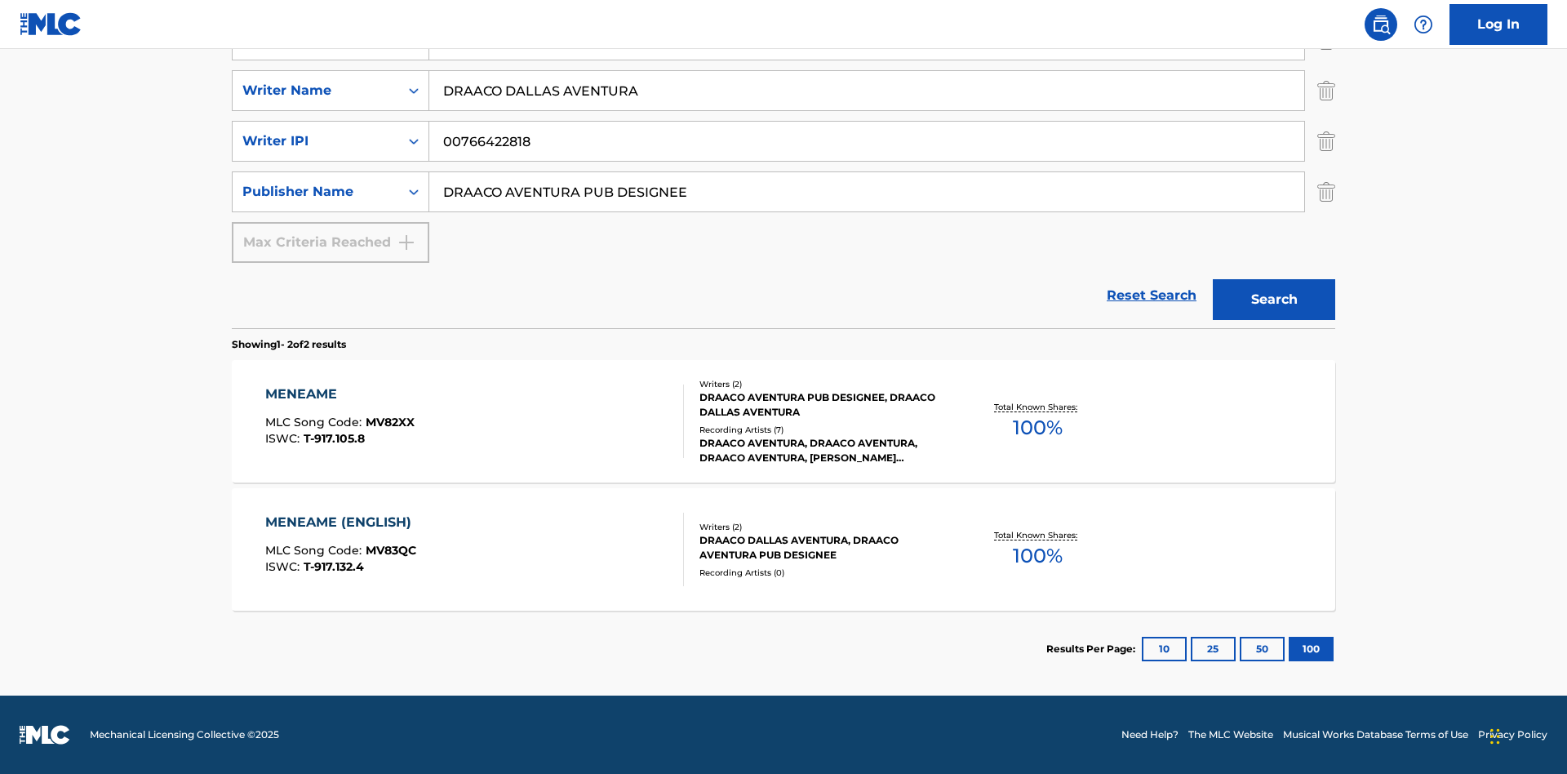
click at [339, 394] on div "MENEAME" at bounding box center [339, 394] width 149 height 20
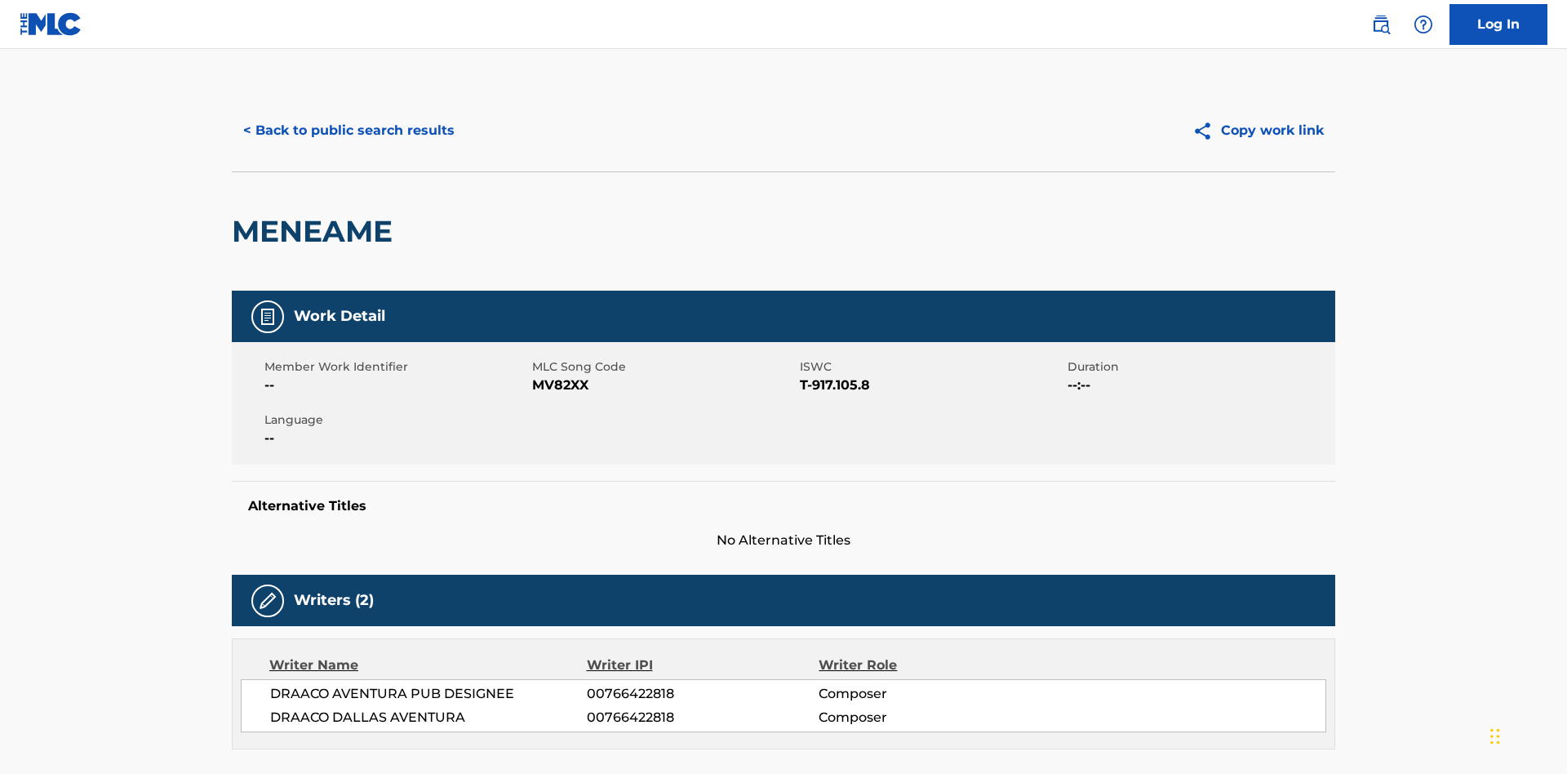
scroll to position [277, 0]
